Goal: Transaction & Acquisition: Purchase product/service

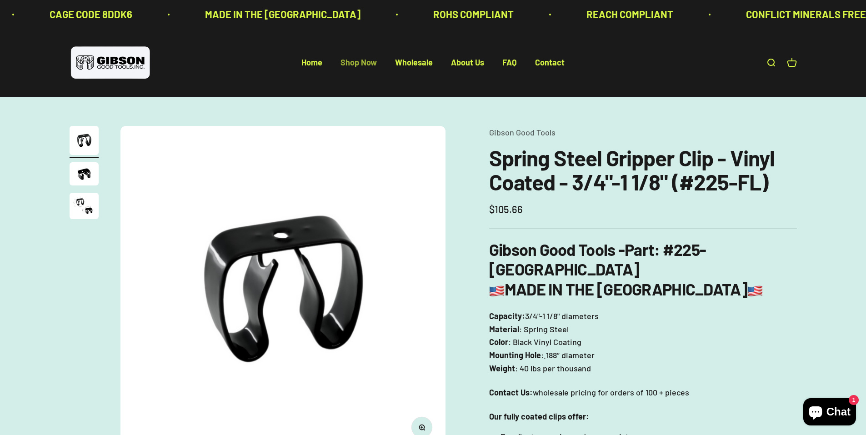
click at [356, 63] on link "Shop Now" at bounding box center [359, 63] width 36 height 10
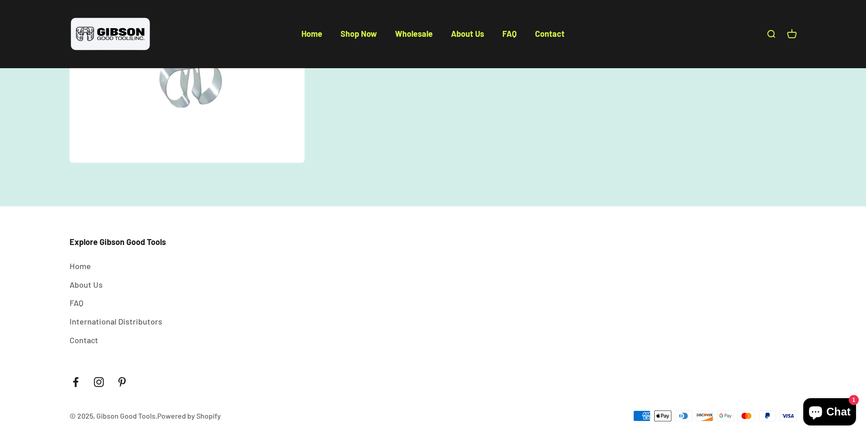
scroll to position [476, 0]
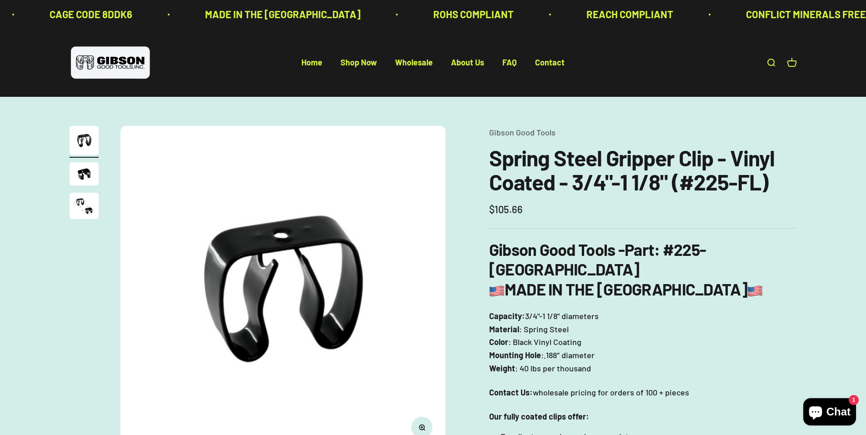
scroll to position [12, 0]
